Goal: Transaction & Acquisition: Purchase product/service

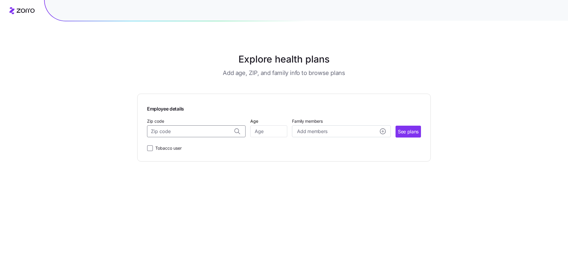
click at [196, 131] on input "Zip code" at bounding box center [196, 131] width 99 height 12
click at [218, 152] on div "91915, [GEOGRAPHIC_DATA], [GEOGRAPHIC_DATA]" at bounding box center [196, 147] width 92 height 12
type input "91915, [GEOGRAPHIC_DATA], [GEOGRAPHIC_DATA]"
click at [272, 133] on input "Age" at bounding box center [268, 131] width 37 height 12
type input "27"
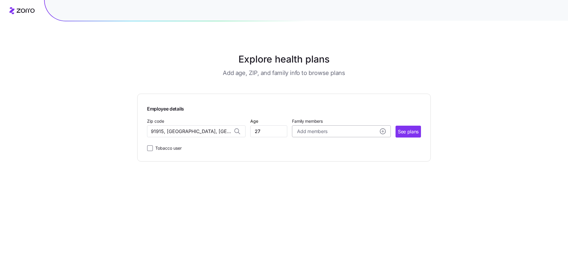
click at [321, 127] on button "Add members" at bounding box center [341, 131] width 99 height 12
drag, startPoint x: 452, startPoint y: 185, endPoint x: 430, endPoint y: 154, distance: 37.6
click at [451, 185] on div "Explore health plans Add age, ZIP, and family info to browse plans Employee det…" at bounding box center [284, 135] width 568 height 270
click at [411, 126] on button "See plans" at bounding box center [408, 132] width 25 height 12
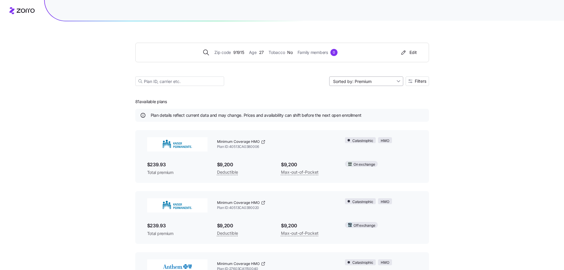
click at [365, 86] on input "Sorted by: Premium" at bounding box center [366, 80] width 74 height 9
click at [522, 131] on div "Zip code 91915 Age [DEMOGRAPHIC_DATA] Tobacco No Family members 0 Edit Sorted b…" at bounding box center [282, 213] width 564 height 426
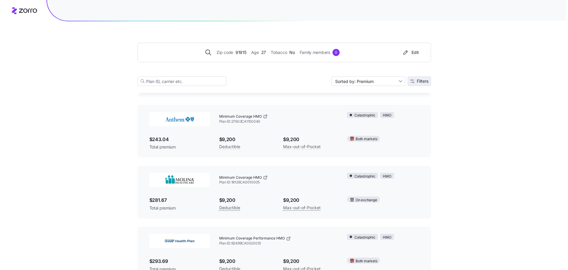
scroll to position [148, 0]
click at [415, 82] on span "Filters" at bounding box center [421, 81] width 12 height 4
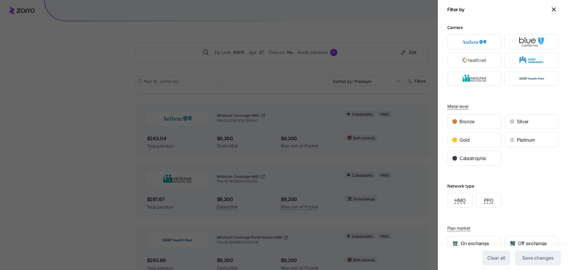
click at [503, 99] on div "Metal level Bronze Silver Gold Platinum Catastrophic" at bounding box center [503, 128] width 111 height 75
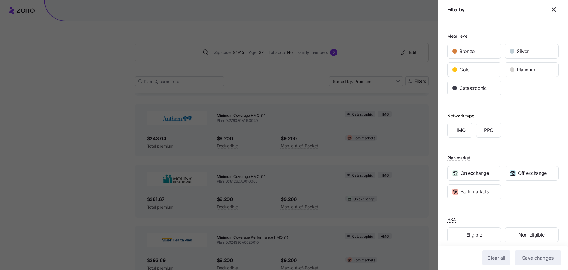
scroll to position [76, 0]
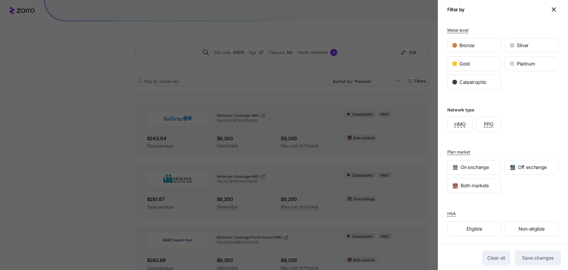
click at [538, 113] on div "Network type HMO PPO" at bounding box center [503, 118] width 111 height 25
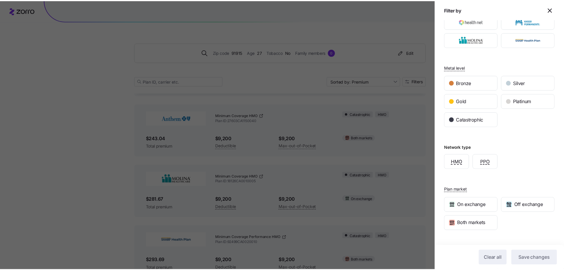
scroll to position [0, 0]
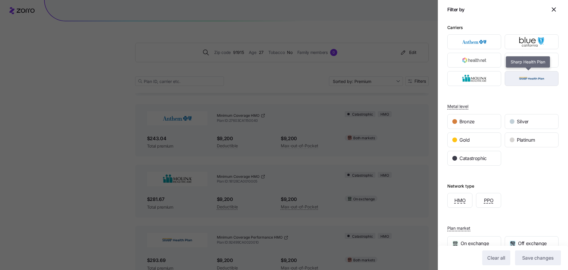
click at [515, 82] on img "button" at bounding box center [532, 79] width 44 height 12
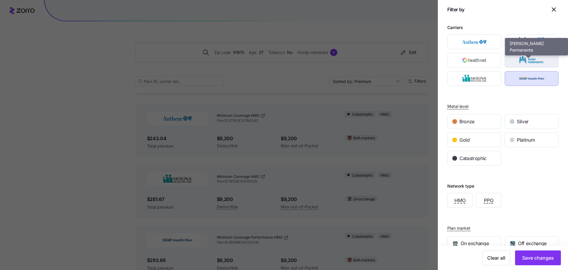
click at [511, 56] on img "button" at bounding box center [532, 60] width 44 height 12
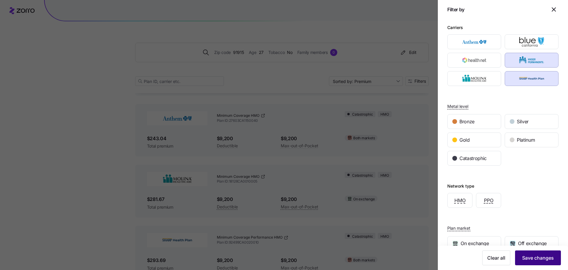
click at [550, 261] on button "Save changes" at bounding box center [538, 257] width 46 height 15
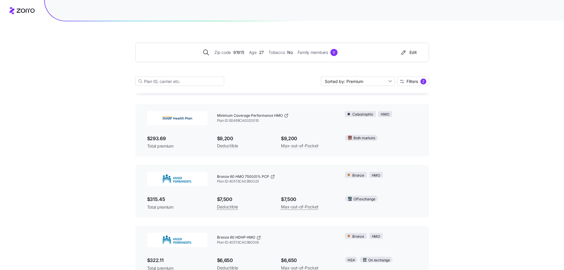
click at [451, 172] on div "Zip code 91915 Age [DEMOGRAPHIC_DATA] Tobacco No Family members 0 Edit Sorted b…" at bounding box center [282, 217] width 564 height 731
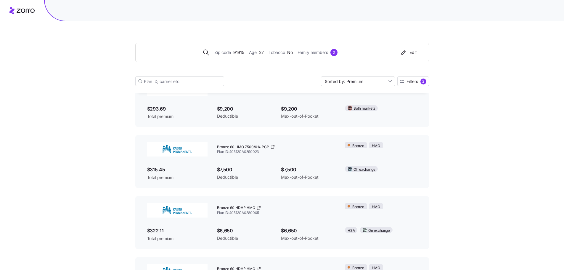
click at [468, 176] on div "Zip code 91915 Age [DEMOGRAPHIC_DATA] Tobacco No Family members 0 Edit Sorted b…" at bounding box center [282, 187] width 564 height 731
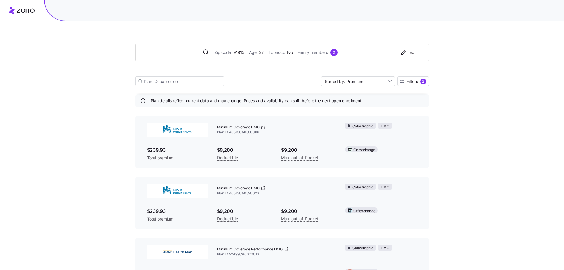
scroll to position [0, 0]
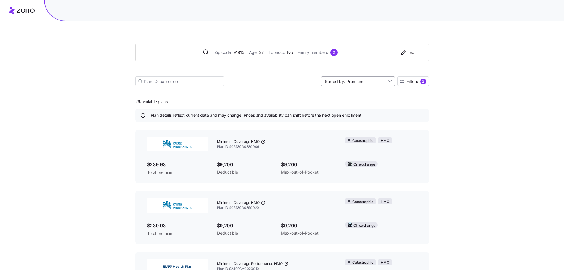
click at [350, 80] on input "Sorted by: Premium" at bounding box center [358, 80] width 74 height 9
click at [364, 115] on div "Max out of pocket" at bounding box center [357, 112] width 69 height 9
click at [368, 80] on input "Sorted by: [PERSON_NAME] out of pocket" at bounding box center [358, 80] width 74 height 9
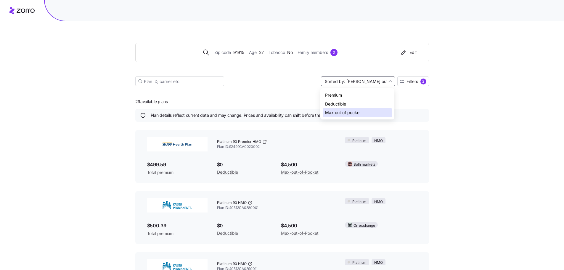
click at [364, 93] on div "Premium" at bounding box center [357, 95] width 69 height 9
type input "Sorted by: Premium"
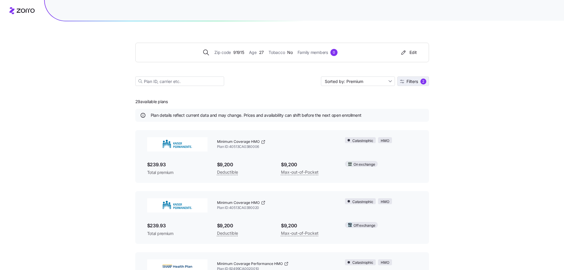
click at [426, 84] on span "2" at bounding box center [423, 81] width 6 height 6
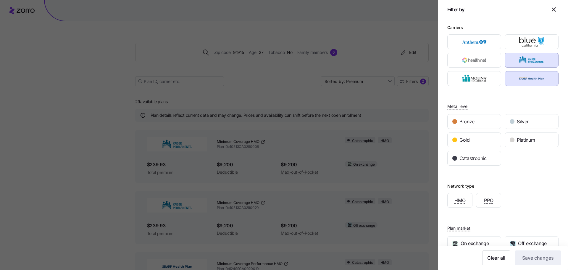
click at [546, 171] on div "Network type HMO PPO" at bounding box center [503, 188] width 111 height 37
click at [420, 199] on div at bounding box center [284, 135] width 568 height 270
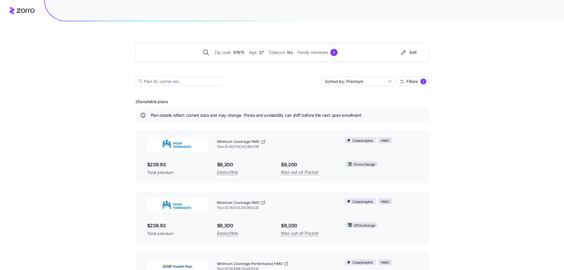
click at [418, 82] on span "Filters" at bounding box center [412, 81] width 12 height 4
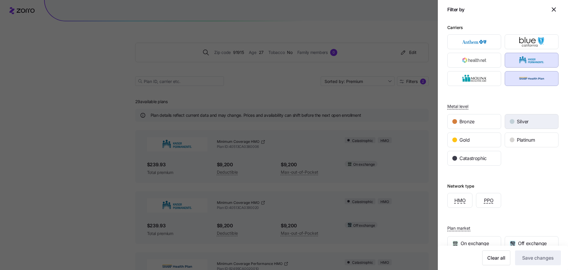
click at [544, 120] on div "Silver" at bounding box center [531, 121] width 53 height 14
click at [544, 261] on button "Save changes" at bounding box center [538, 257] width 46 height 15
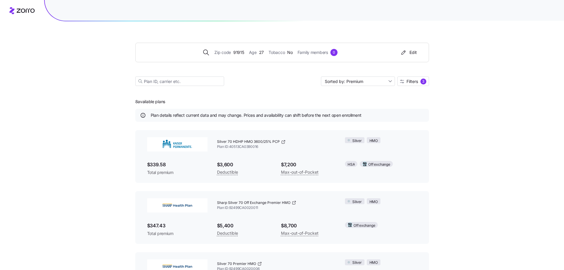
click at [237, 142] on span "Silver 70 HDHP HMO 3600/25% PCP" at bounding box center [248, 141] width 63 height 5
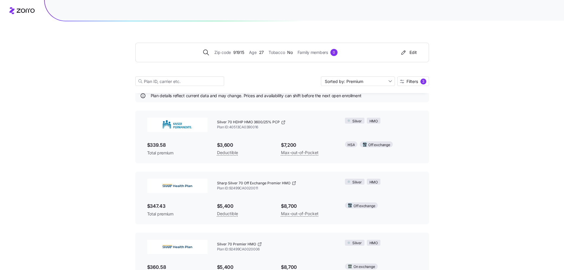
scroll to position [30, 0]
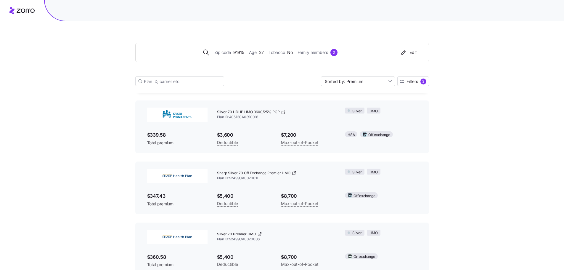
drag, startPoint x: 163, startPoint y: 138, endPoint x: 162, endPoint y: 115, distance: 23.4
click at [162, 138] on span "$339.58" at bounding box center [177, 134] width 60 height 7
click at [152, 136] on span "$339.58" at bounding box center [177, 134] width 60 height 7
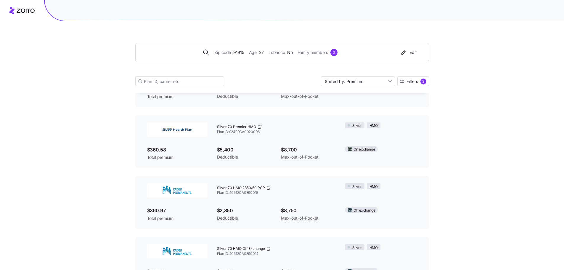
scroll to position [148, 0]
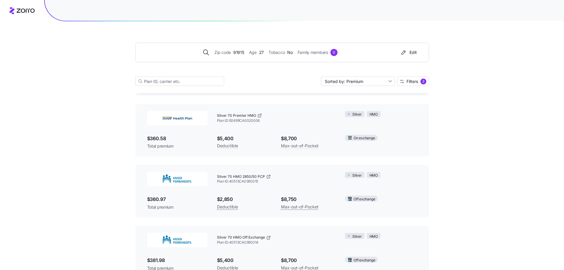
click at [246, 200] on span "$2,850" at bounding box center [244, 198] width 54 height 7
click at [239, 176] on span "Silver 70 HMO 2850/50 PCP" at bounding box center [241, 176] width 48 height 5
click at [162, 200] on span "$360.97" at bounding box center [177, 198] width 60 height 7
click at [362, 176] on div "Silver" at bounding box center [355, 175] width 20 height 6
click at [351, 174] on div "Silver" at bounding box center [355, 175] width 20 height 6
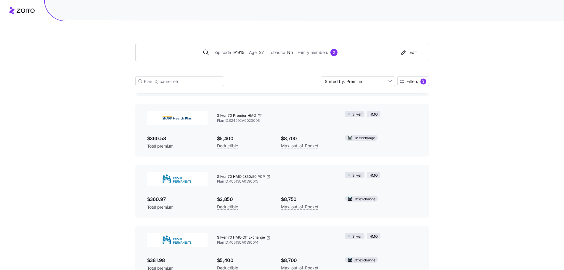
click at [377, 179] on div "Silver HMO" at bounding box center [380, 174] width 81 height 15
click at [366, 194] on div "Off exchange" at bounding box center [380, 198] width 81 height 15
click at [266, 176] on icon at bounding box center [268, 176] width 5 height 5
click at [507, 159] on div "Zip code 91915 Age [DEMOGRAPHIC_DATA] Tobacco No Family members 0 Edit Sorted b…" at bounding box center [282, 156] width 564 height 609
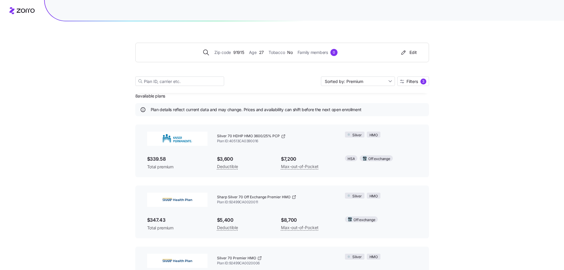
scroll to position [0, 0]
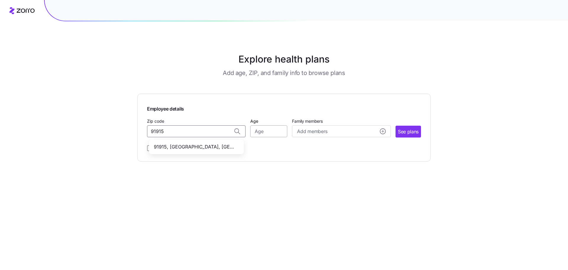
type input "91915"
click at [263, 131] on input "Age" at bounding box center [268, 131] width 37 height 12
click at [196, 132] on input "Zip code" at bounding box center [196, 131] width 99 height 12
type input "91915"
click at [206, 138] on div "Employee details Zip code 91915, San Diego County, CA Age Family members Add me…" at bounding box center [284, 127] width 274 height 48
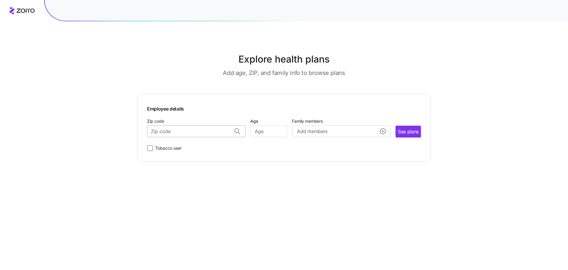
click at [213, 128] on input "Zip code" at bounding box center [196, 131] width 99 height 12
click at [213, 149] on span "91915, [GEOGRAPHIC_DATA], [GEOGRAPHIC_DATA]" at bounding box center [195, 146] width 83 height 7
type input "91915, [GEOGRAPHIC_DATA], [GEOGRAPHIC_DATA]"
click at [264, 131] on input "Age" at bounding box center [268, 131] width 37 height 12
type input "27"
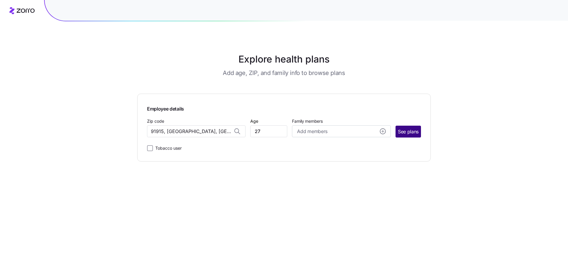
click at [419, 130] on span "See plans" at bounding box center [408, 131] width 21 height 7
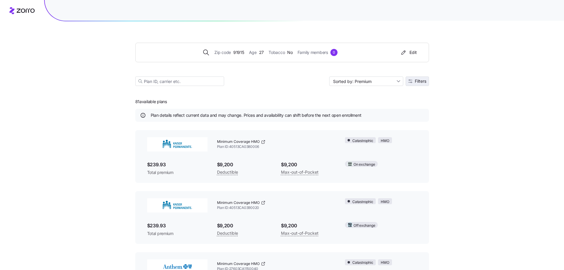
click at [422, 82] on span "Filters" at bounding box center [421, 81] width 12 height 4
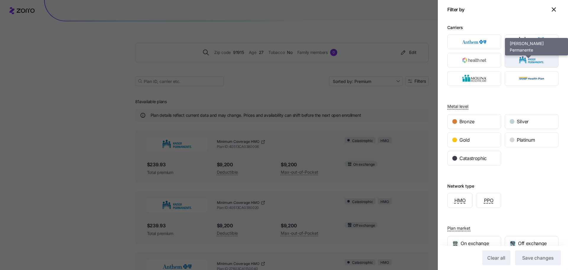
click at [532, 63] on img "button" at bounding box center [532, 60] width 44 height 12
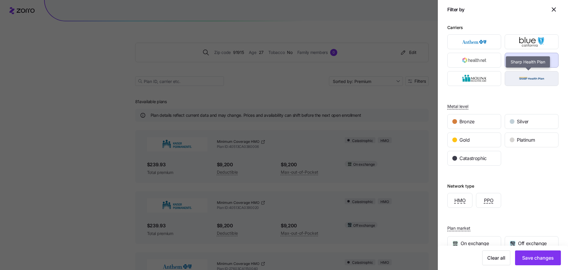
click at [534, 77] on img "button" at bounding box center [532, 79] width 44 height 12
click at [535, 99] on div "Metal level Bronze Silver Gold Platinum Catastrophic" at bounding box center [503, 128] width 111 height 75
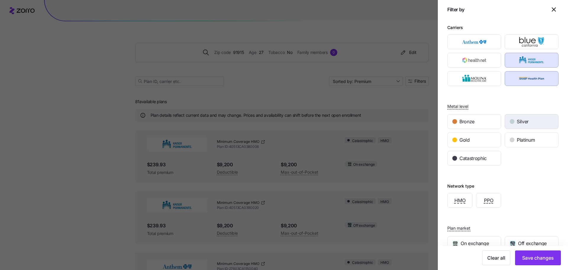
click at [519, 118] on span "Silver" at bounding box center [523, 121] width 12 height 7
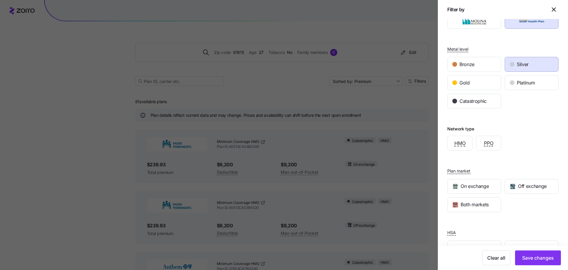
scroll to position [59, 0]
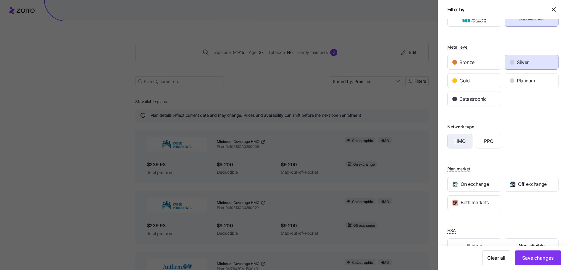
drag, startPoint x: 447, startPoint y: 141, endPoint x: 452, endPoint y: 140, distance: 4.8
click at [449, 140] on div "Carriers Metal level Bronze Silver Gold Platinum Catastrophic Network type HMO …" at bounding box center [503, 111] width 130 height 303
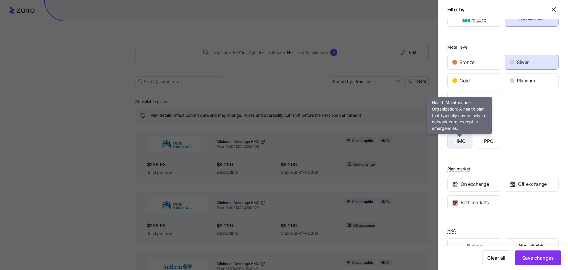
click at [455, 139] on span "HMO" at bounding box center [460, 140] width 11 height 7
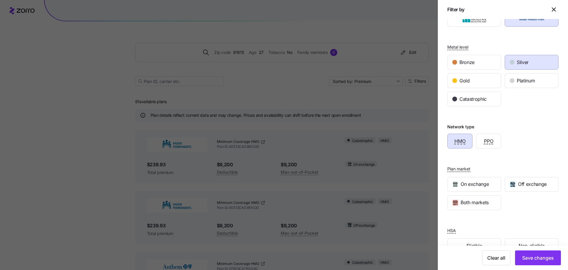
click at [526, 159] on div "Plan market On exchange Off exchange Both markets" at bounding box center [503, 181] width 111 height 57
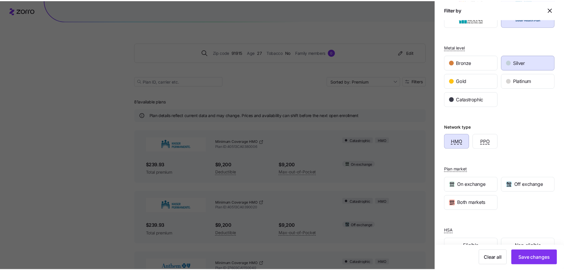
scroll to position [76, 0]
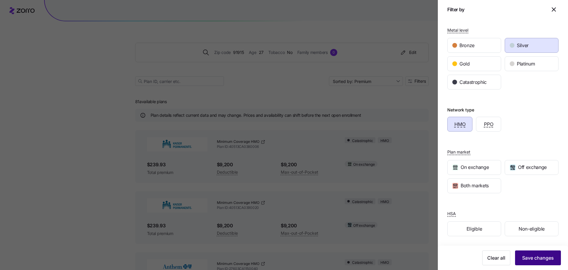
click at [549, 259] on span "Save changes" at bounding box center [538, 257] width 32 height 7
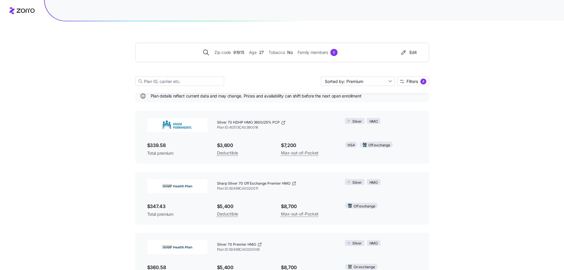
scroll to position [30, 0]
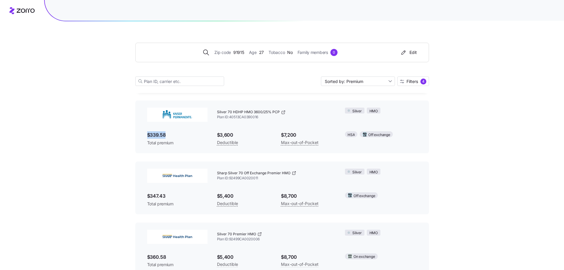
drag, startPoint x: 145, startPoint y: 135, endPoint x: 169, endPoint y: 133, distance: 24.0
click at [169, 133] on div "$339.58 Total premium" at bounding box center [177, 138] width 70 height 24
click at [283, 113] on icon at bounding box center [283, 112] width 5 height 5
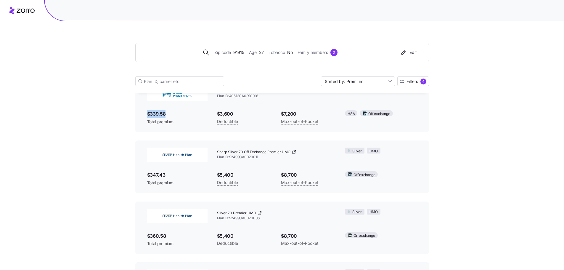
scroll to position [59, 0]
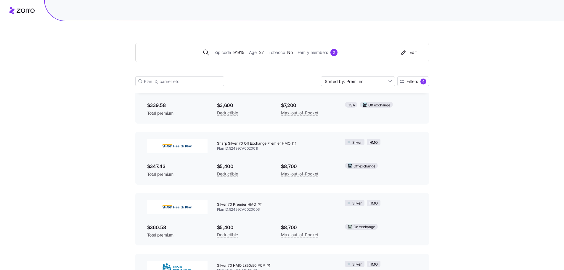
click at [162, 166] on span "$347.43" at bounding box center [177, 166] width 60 height 7
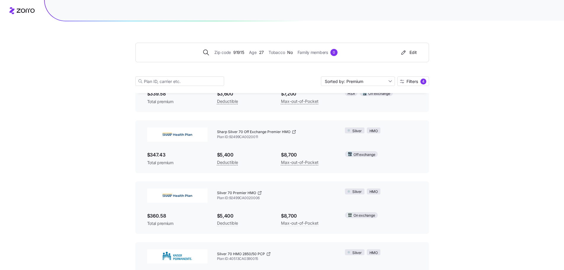
scroll to position [89, 0]
